Goal: Task Accomplishment & Management: Manage account settings

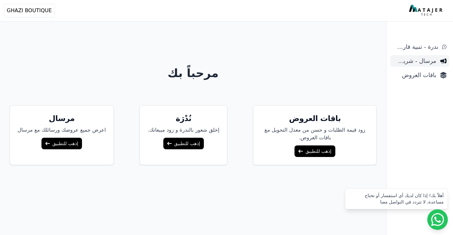
click at [410, 60] on span "مرسال - شريط دعاية" at bounding box center [414, 61] width 43 height 9
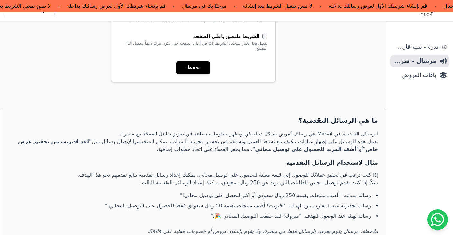
scroll to position [234, 0]
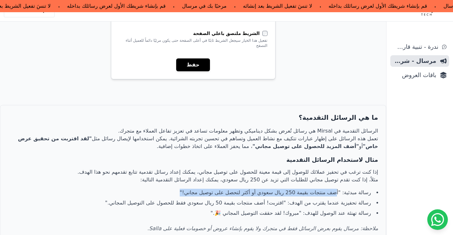
drag, startPoint x: 341, startPoint y: 186, endPoint x: 200, endPoint y: 184, distance: 140.9
click at [201, 189] on li "رسالة مبدئية: "أضف منتجات بقيمة 250 ريال سعودي أو أكثر لتحصل على توصيل مجاني!"" at bounding box center [193, 193] width 370 height 8
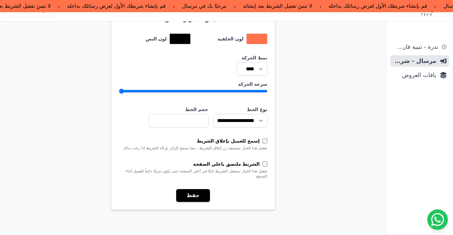
scroll to position [94, 0]
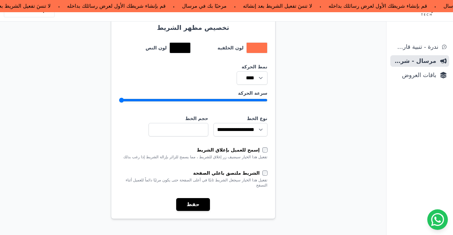
drag, startPoint x: 250, startPoint y: 100, endPoint x: 256, endPoint y: 101, distance: 5.9
click at [256, 101] on input "سرعة الحركة" at bounding box center [193, 100] width 149 height 5
click at [255, 101] on input "سرعة الحركة" at bounding box center [193, 100] width 149 height 5
drag, startPoint x: 252, startPoint y: 101, endPoint x: 247, endPoint y: 101, distance: 5.1
click at [247, 101] on input "سرعة الحركة" at bounding box center [193, 100] width 149 height 5
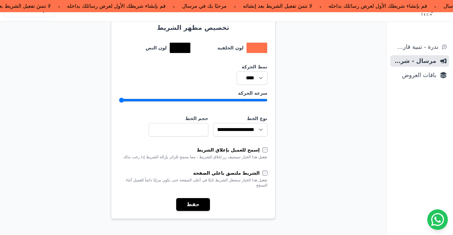
click at [247, 101] on input "سرعة الحركة" at bounding box center [193, 100] width 149 height 5
click at [233, 99] on input "سرعة الحركة" at bounding box center [193, 100] width 149 height 5
click at [205, 101] on input "سرعة الحركة" at bounding box center [193, 100] width 149 height 5
click at [166, 98] on input "سرعة الحركة" at bounding box center [193, 100] width 149 height 5
click at [129, 98] on input "سرعة الحركة" at bounding box center [193, 100] width 149 height 5
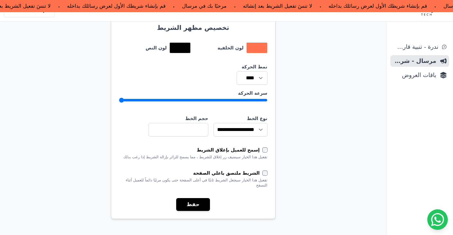
drag, startPoint x: 123, startPoint y: 102, endPoint x: 245, endPoint y: 108, distance: 122.4
type input "*"
click at [245, 103] on input "سرعة الحركة" at bounding box center [193, 100] width 149 height 5
click at [244, 131] on select "**********" at bounding box center [241, 130] width 54 height 14
click at [214, 123] on select "**********" at bounding box center [241, 130] width 54 height 14
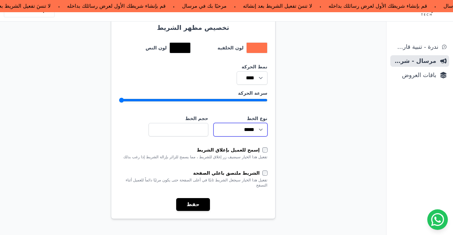
click at [253, 128] on select "**********" at bounding box center [241, 130] width 54 height 14
select select "*******"
click at [214, 123] on select "**********" at bounding box center [241, 130] width 54 height 14
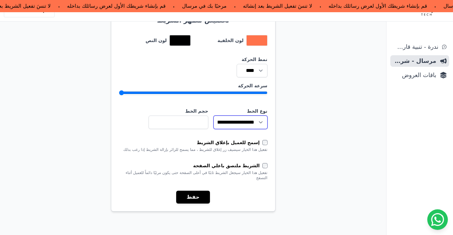
scroll to position [102, 0]
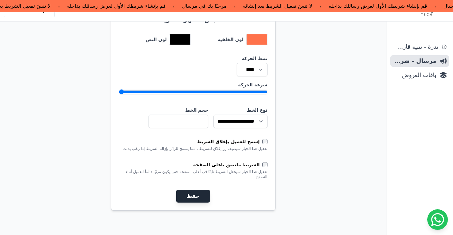
click at [200, 191] on button "حفظ" at bounding box center [192, 196] width 33 height 13
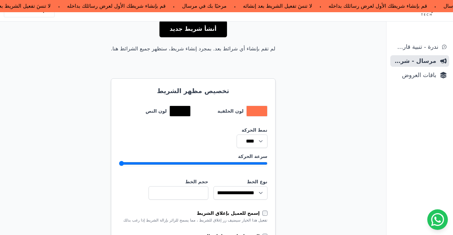
scroll to position [0, 0]
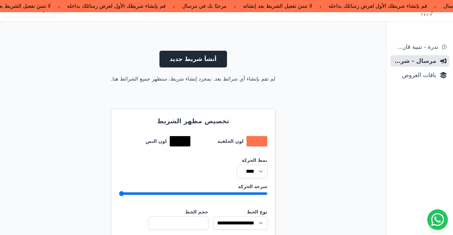
click at [210, 63] on link "أنشأ شريط جديد" at bounding box center [194, 59] width 68 height 17
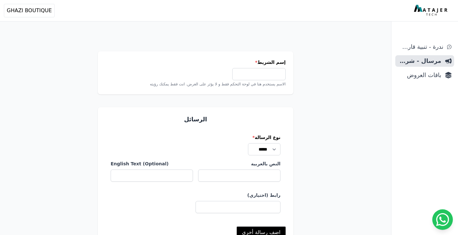
select select
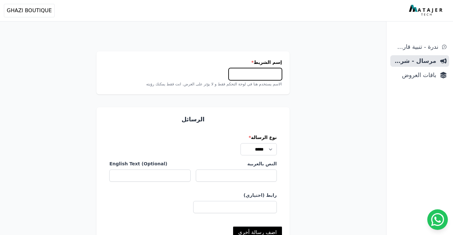
click at [262, 74] on input "إسم الشريط *" at bounding box center [255, 74] width 53 height 12
paste input "**********"
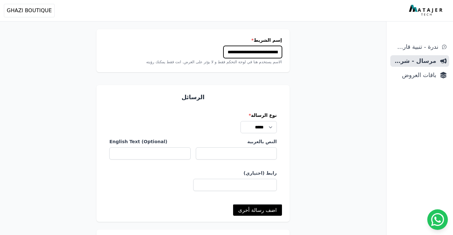
scroll to position [23, 0]
type input "**********"
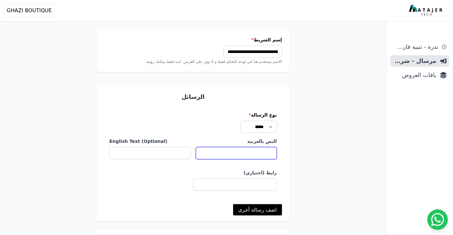
scroll to position [0, 0]
click at [230, 149] on input "النص بالعربية" at bounding box center [236, 153] width 81 height 12
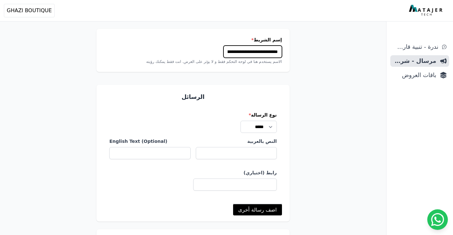
click at [246, 52] on input "**********" at bounding box center [253, 52] width 59 height 12
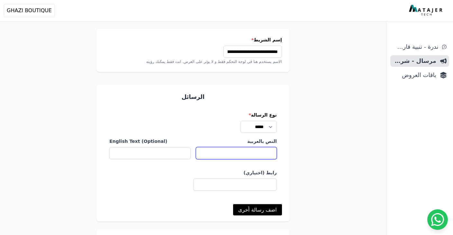
click at [252, 152] on input "النص بالعربية" at bounding box center [236, 153] width 81 height 12
paste input "**********"
type input "**********"
click at [184, 175] on label "رابط (اختياري)" at bounding box center [193, 173] width 168 height 6
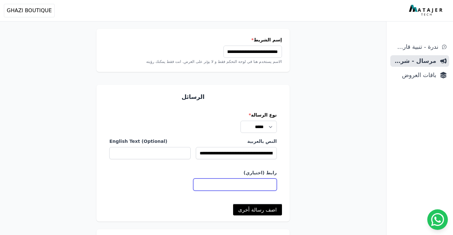
click at [193, 179] on input "رابط (اختياري)" at bounding box center [235, 185] width 84 height 12
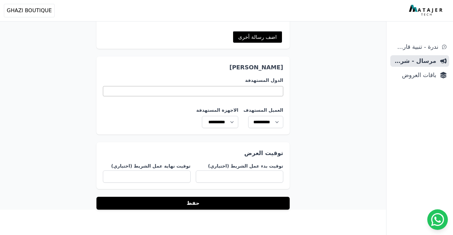
scroll to position [196, 0]
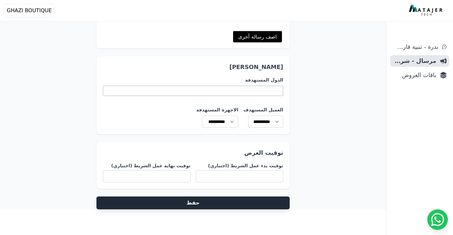
click at [200, 200] on button "حفظ" at bounding box center [193, 203] width 193 height 13
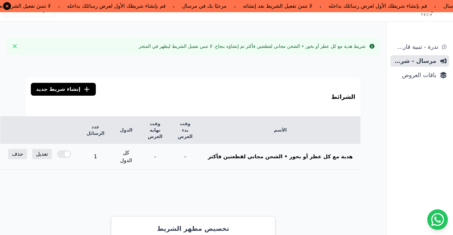
click at [71, 151] on div at bounding box center [64, 155] width 14 height 8
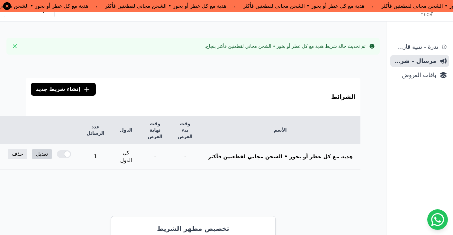
click at [52, 149] on link "تعديل" at bounding box center [42, 154] width 20 height 10
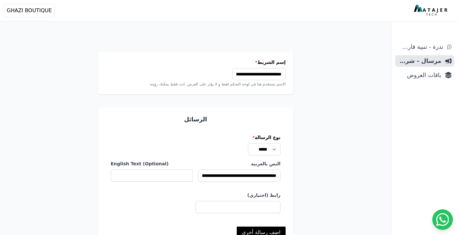
select select
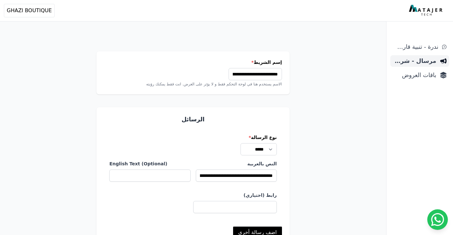
click at [421, 59] on span "مرسال - شريط دعاية" at bounding box center [414, 61] width 43 height 9
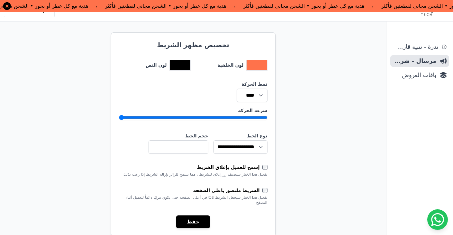
scroll to position [189, 0]
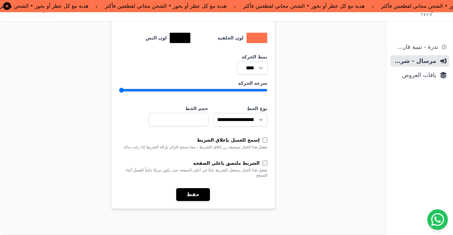
drag, startPoint x: 249, startPoint y: 71, endPoint x: 241, endPoint y: 72, distance: 8.1
click at [241, 88] on input "سرعة الحركة" at bounding box center [193, 90] width 149 height 5
drag, startPoint x: 250, startPoint y: 72, endPoint x: 245, endPoint y: 72, distance: 4.9
click at [245, 88] on input "سرعة الحركة" at bounding box center [193, 90] width 149 height 5
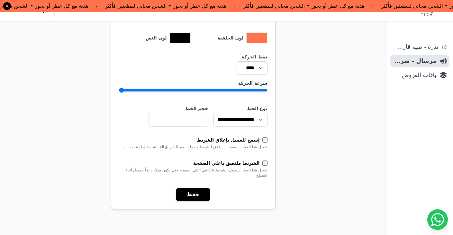
click at [242, 88] on input "سرعة الحركة" at bounding box center [193, 90] width 149 height 5
type input "*"
click at [240, 88] on input "سرعة الحركة" at bounding box center [193, 90] width 149 height 5
click at [237, 88] on input "سرعة الحركة" at bounding box center [193, 90] width 149 height 5
click at [200, 188] on button "حفظ" at bounding box center [192, 194] width 33 height 13
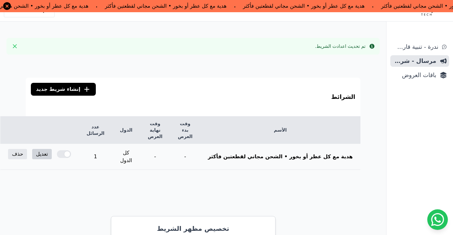
click at [52, 149] on link "تعديل" at bounding box center [42, 154] width 20 height 10
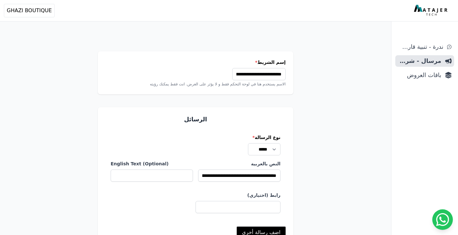
select select
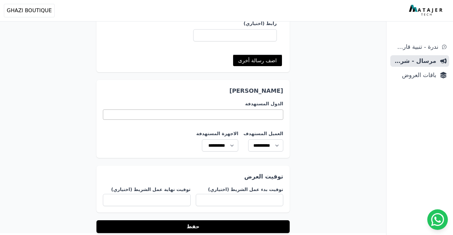
scroll to position [196, 0]
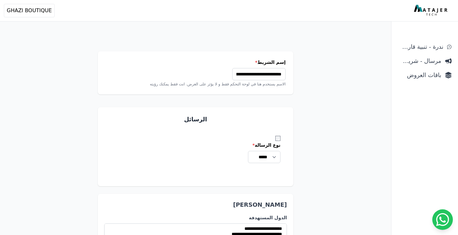
select select
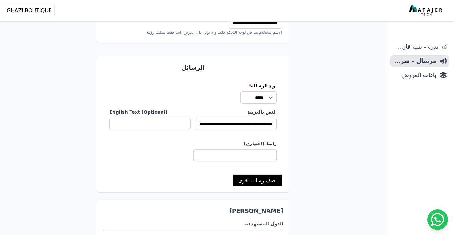
scroll to position [56, 0]
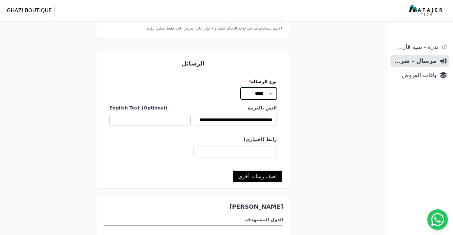
click at [272, 92] on select "********* ***** ******" at bounding box center [259, 93] width 36 height 12
click at [266, 91] on select "********* ***** ******" at bounding box center [259, 93] width 36 height 12
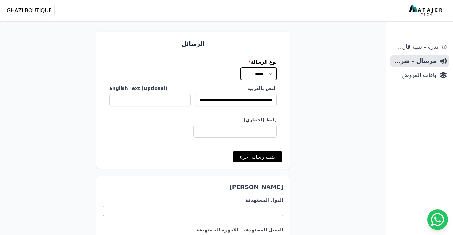
scroll to position [0, 0]
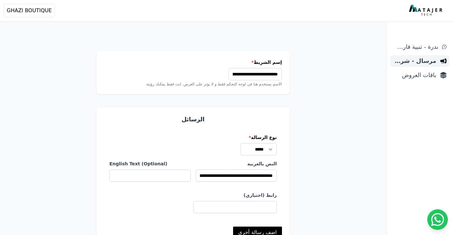
click at [425, 61] on span "مرسال - شريط دعاية" at bounding box center [414, 61] width 43 height 9
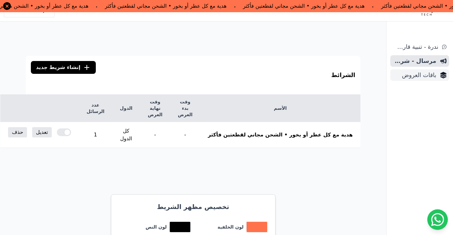
click at [429, 78] on span "باقات العروض" at bounding box center [414, 75] width 43 height 9
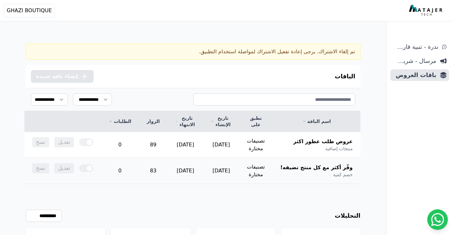
click at [312, 164] on span "وفّر أكثر مع كل منتج تضيفه!" at bounding box center [316, 168] width 72 height 8
click at [34, 14] on button "Open user menu GHAZI BOUTIQUE" at bounding box center [29, 11] width 51 height 14
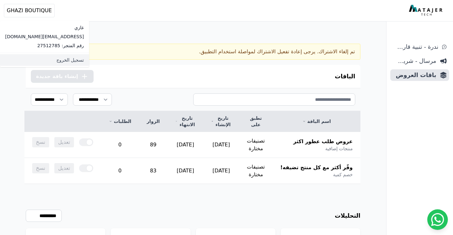
click at [49, 62] on link "تسجيل الخروج" at bounding box center [44, 60] width 89 height 12
